Goal: Information Seeking & Learning: Learn about a topic

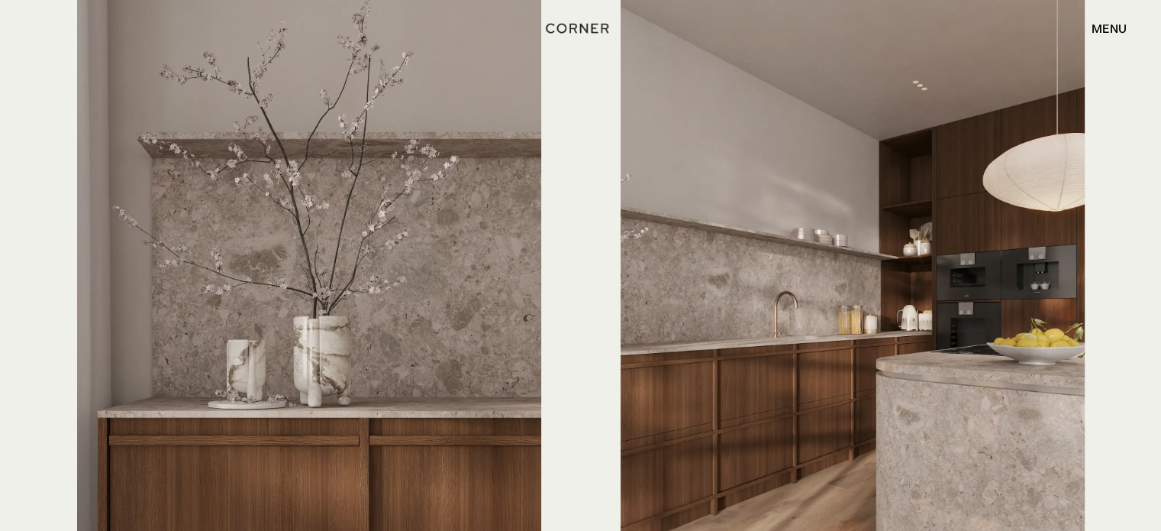
scroll to position [3461, 0]
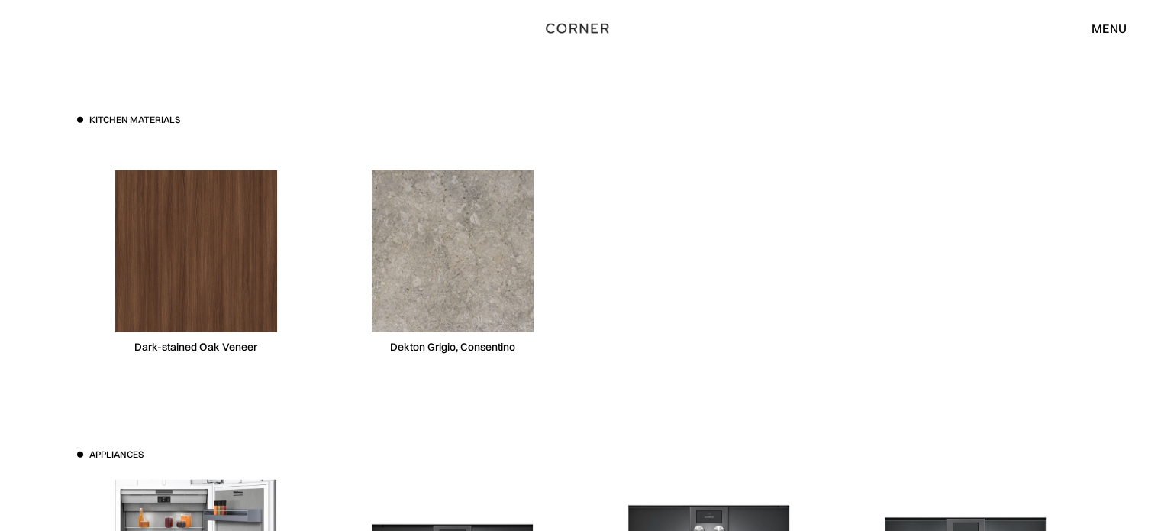
scroll to position [4392, 0]
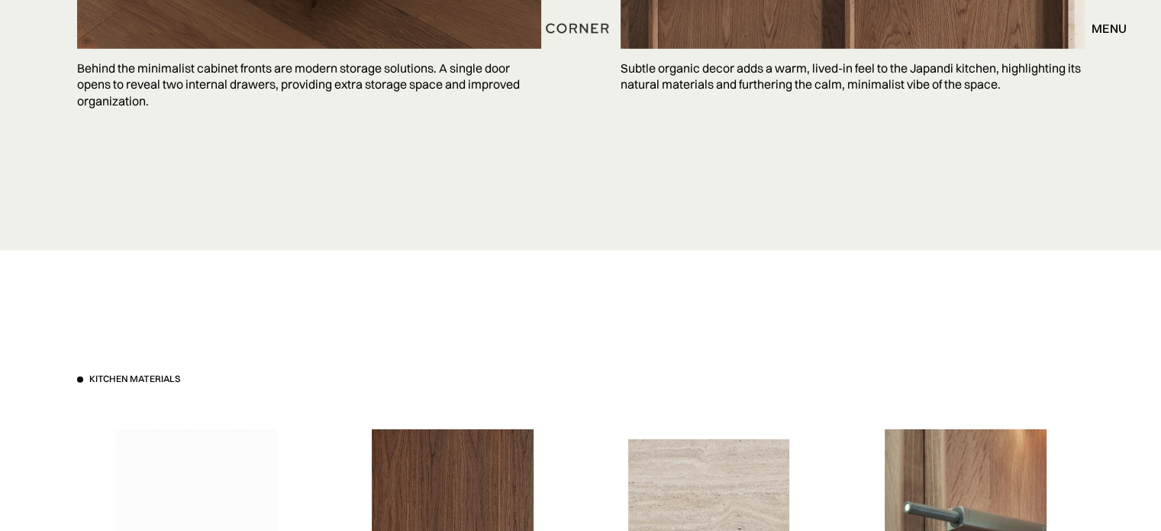
scroll to position [4581, 0]
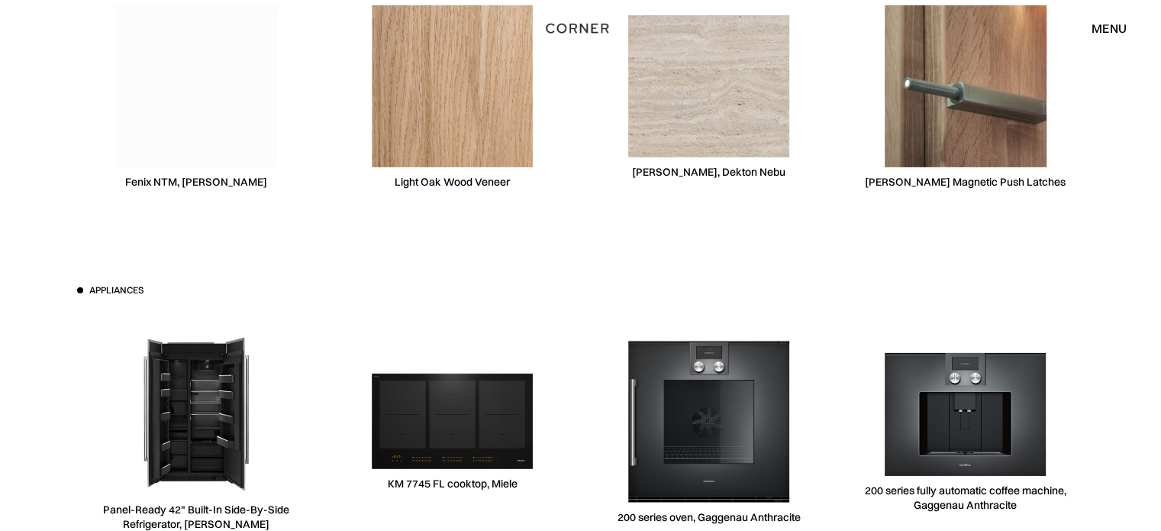
scroll to position [4784, 0]
